Goal: Transaction & Acquisition: Purchase product/service

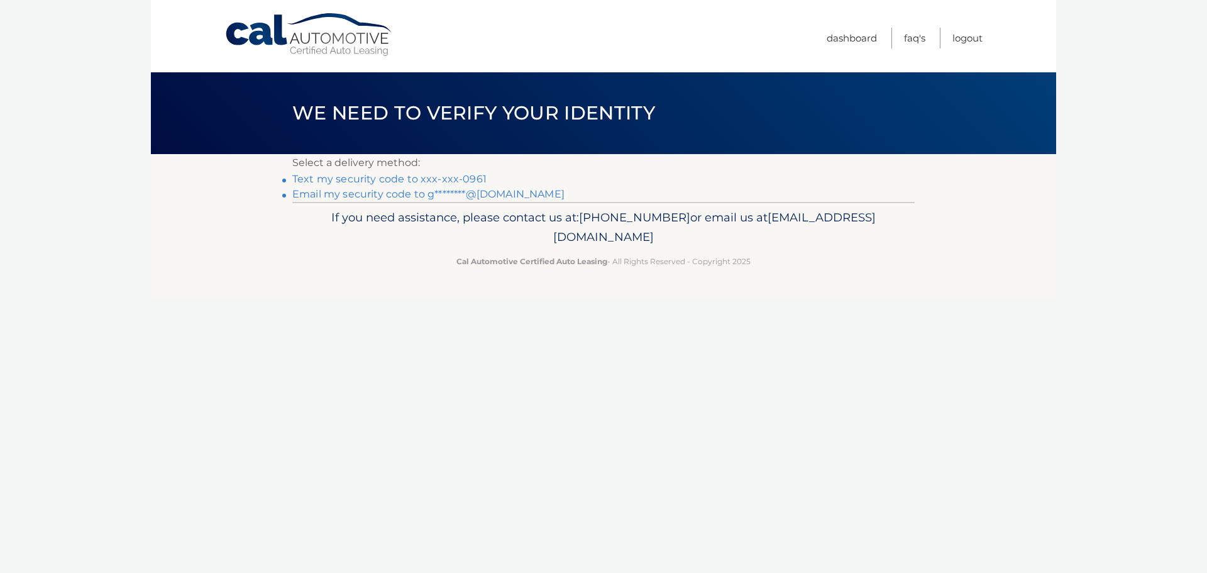
click at [396, 180] on link "Text my security code to xxx-xxx-0961" at bounding box center [389, 179] width 194 height 12
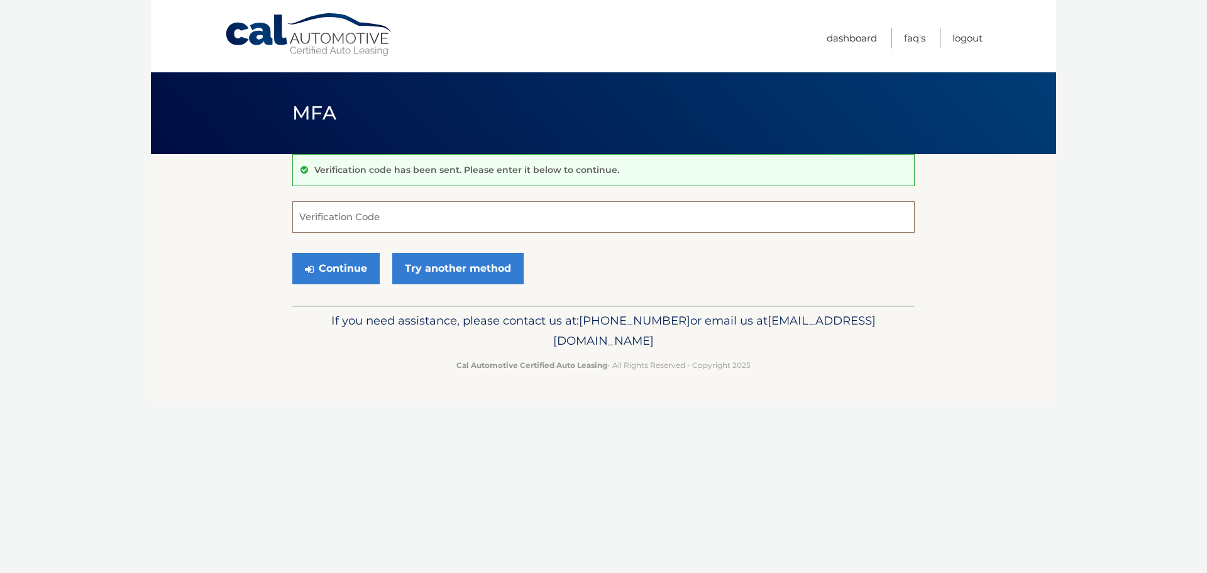
click at [456, 222] on input "Verification Code" at bounding box center [603, 216] width 623 height 31
type input "997215"
click at [352, 269] on button "Continue" at bounding box center [335, 268] width 87 height 31
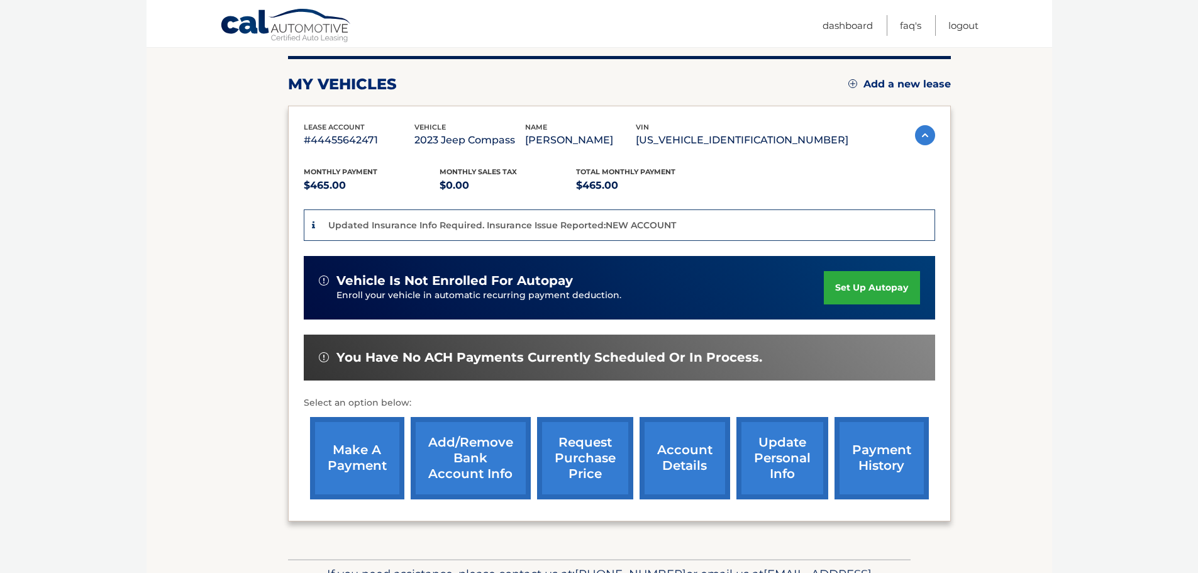
scroll to position [126, 0]
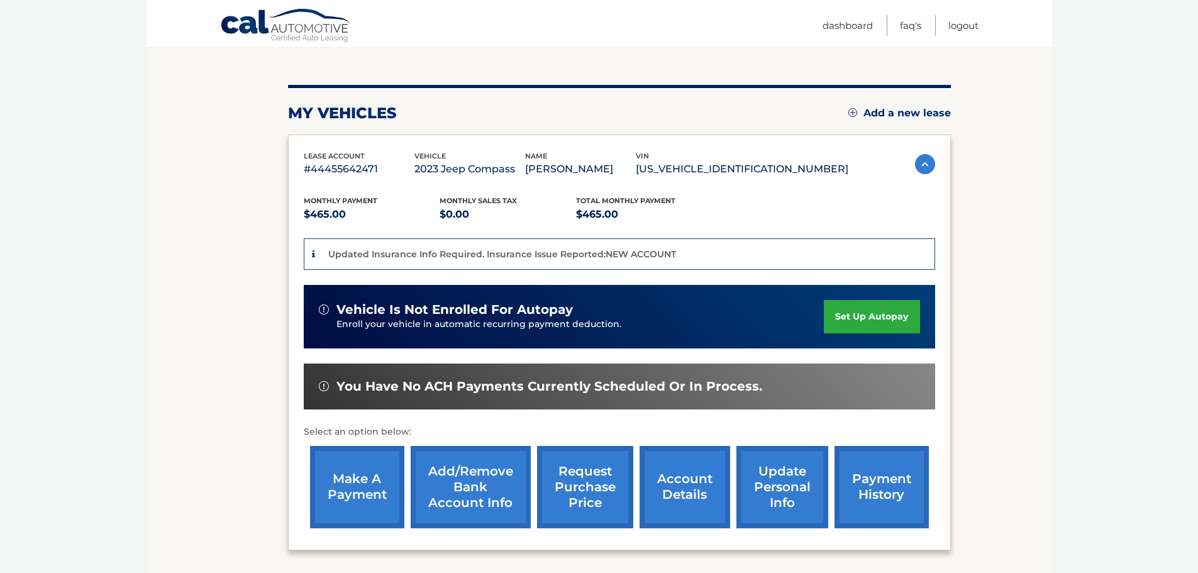
click at [368, 489] on link "make a payment" at bounding box center [357, 487] width 94 height 82
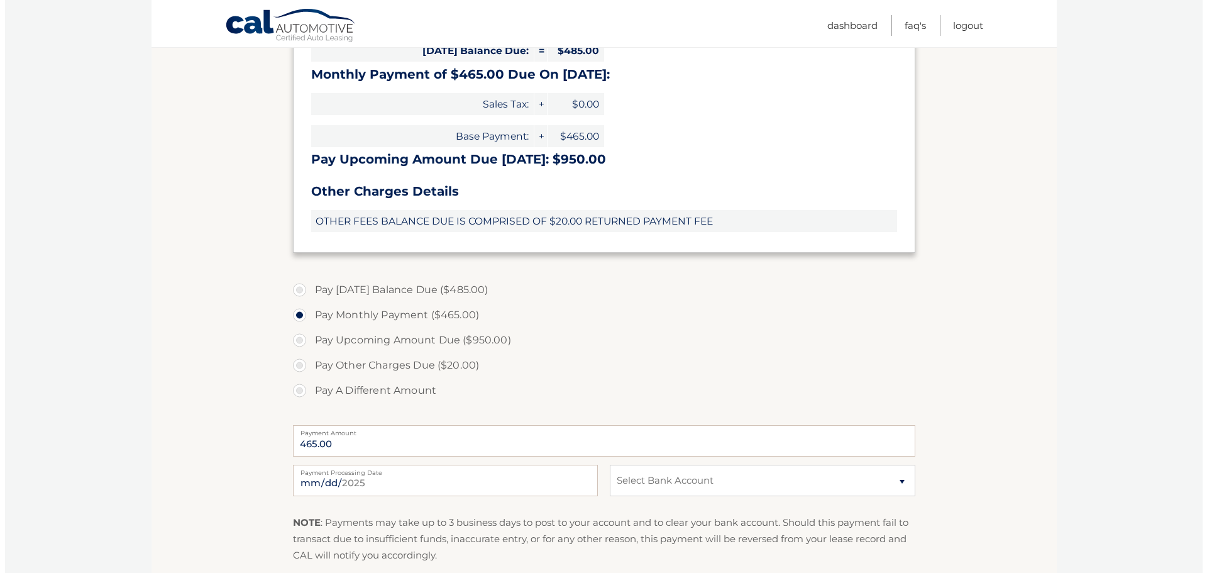
scroll to position [377, 0]
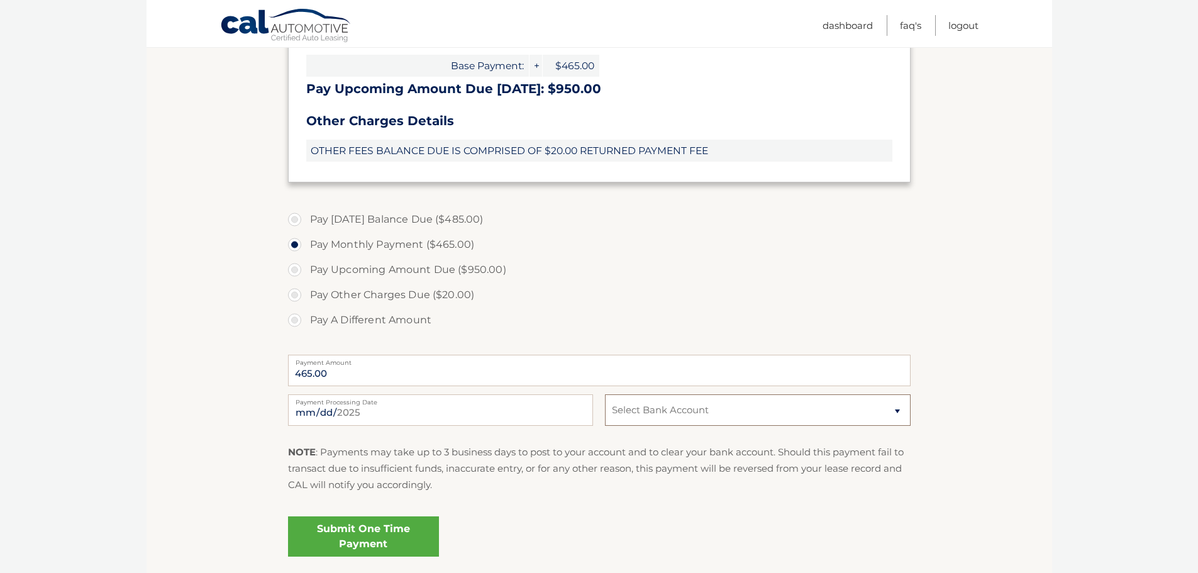
click at [898, 413] on select "Select Bank Account Checking CAPITAL ONE N.A. *****6060 Checking BETHPAGE FEDER…" at bounding box center [757, 409] width 305 height 31
select select "NGExNGRlMDMtMmI1Ny00N2MxLTlmYWMtZGM3ZWU0YWYxZGE5"
click at [605, 394] on select "Select Bank Account Checking CAPITAL ONE N.A. *****6060 Checking BETHPAGE FEDER…" at bounding box center [757, 409] width 305 height 31
click at [356, 529] on link "Submit One Time Payment" at bounding box center [363, 536] width 151 height 40
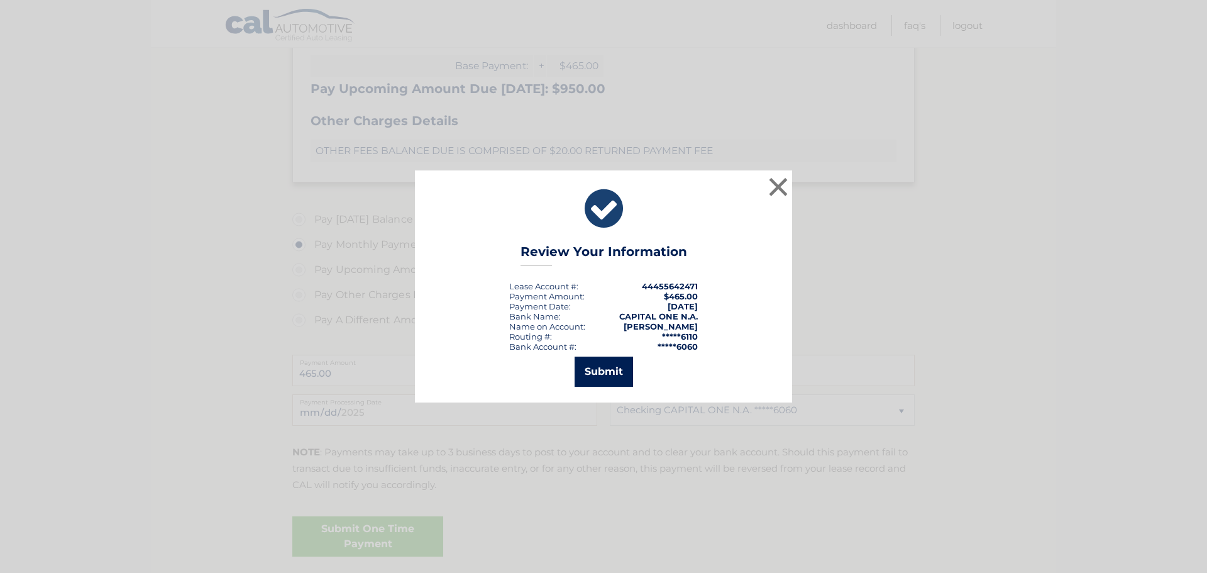
click at [610, 368] on button "Submit" at bounding box center [604, 372] width 58 height 30
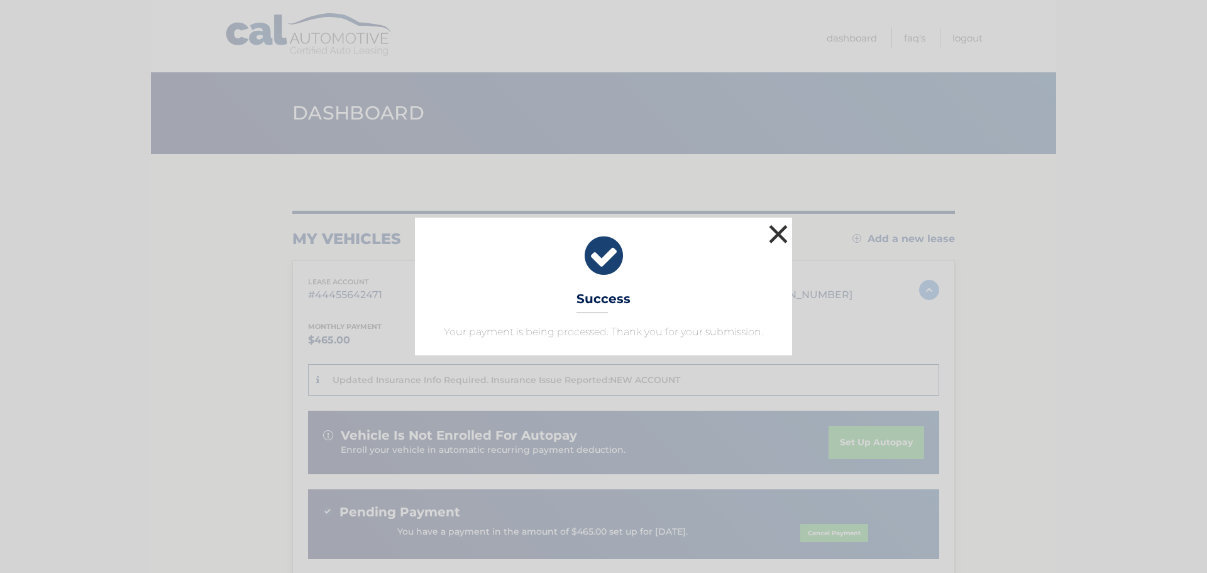
click at [780, 228] on button "×" at bounding box center [778, 233] width 25 height 25
